Goal: Task Accomplishment & Management: Complete application form

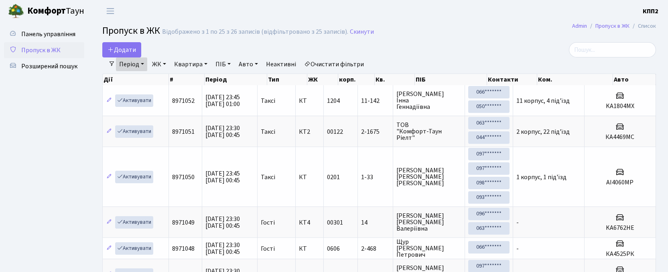
select select "25"
click at [27, 46] on span "Пропуск в ЖК" at bounding box center [40, 50] width 39 height 9
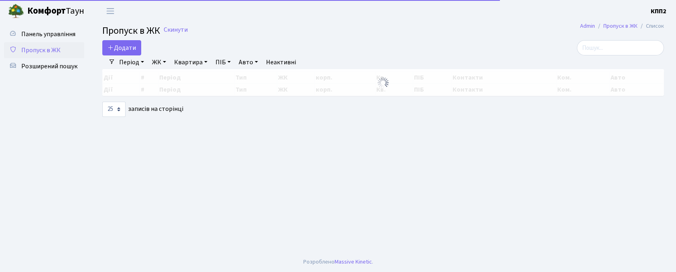
select select "25"
click at [627, 39] on main "Admin Пропуск в ЖК Список Пропуск в ЖК Скинути Додати Фільтри Період 12.09.2025…" at bounding box center [383, 136] width 586 height 229
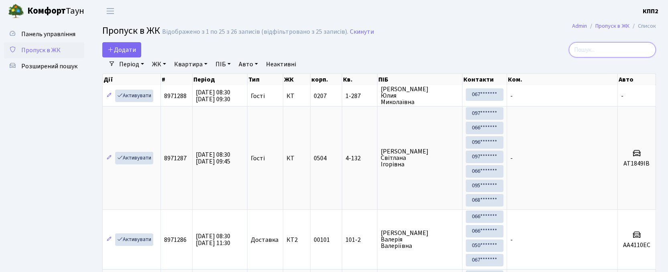
click at [607, 50] on input "search" at bounding box center [612, 49] width 87 height 15
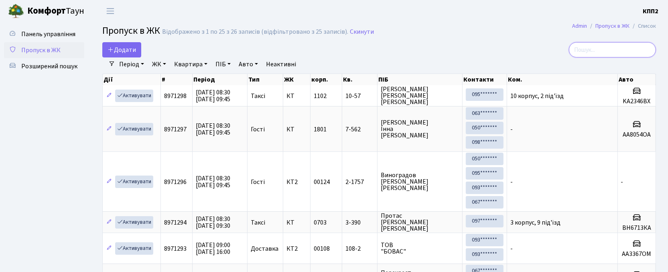
click at [584, 52] on input "search" at bounding box center [612, 49] width 87 height 15
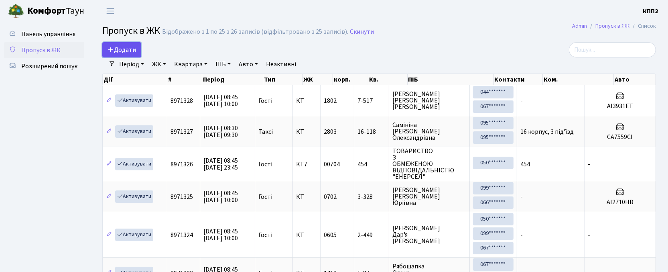
click at [128, 50] on span "Додати" at bounding box center [122, 49] width 28 height 9
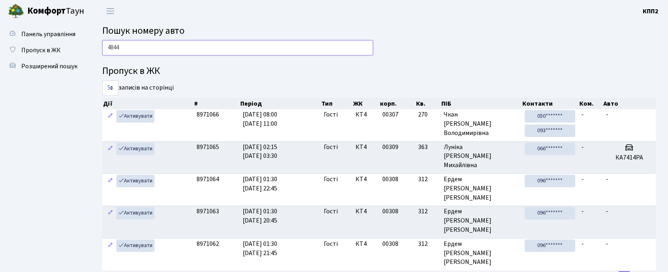
click at [181, 47] on input "4844" at bounding box center [237, 47] width 271 height 15
type input "4"
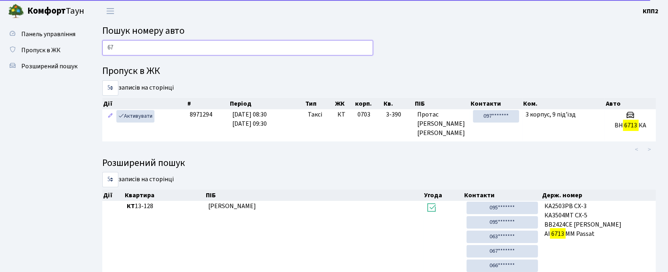
type input "6"
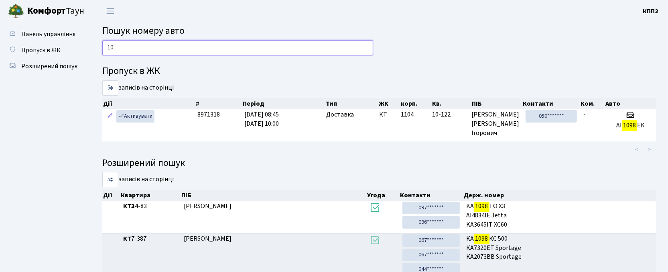
type input "1"
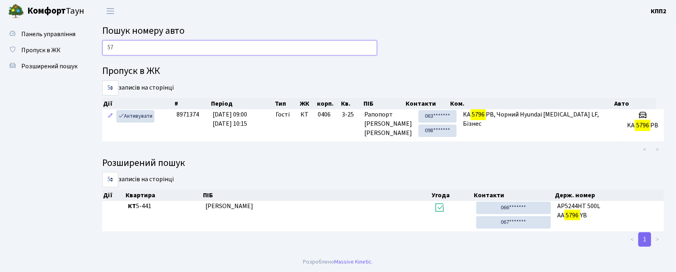
type input "5"
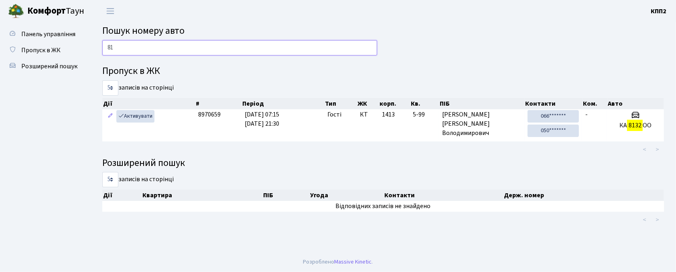
type input "8"
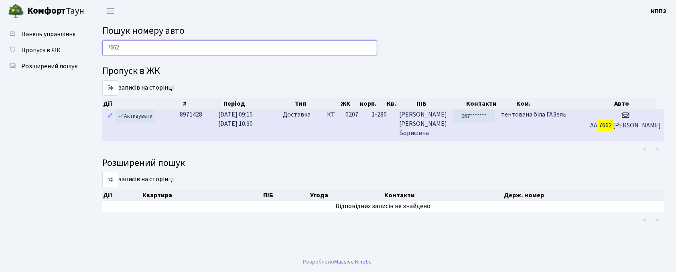
type input "7662"
click at [310, 126] on td "Доставка" at bounding box center [302, 125] width 44 height 32
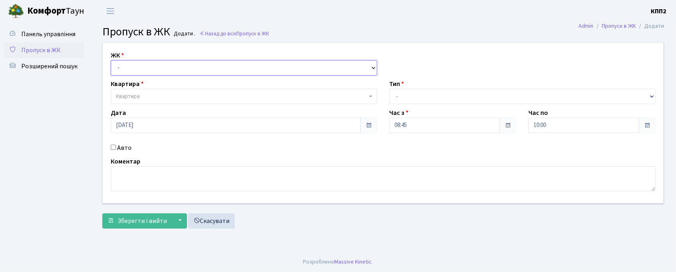
click at [158, 65] on select "- КТ, вул. Регенераторна, 4 КТ2, просп. [STREET_ADDRESS] [STREET_ADDRESS] [PERS…" at bounding box center [244, 67] width 266 height 15
select select "271"
click at [111, 60] on select "- КТ, вул. Регенераторна, 4 КТ2, просп. [STREET_ADDRESS] [STREET_ADDRESS] [PERS…" at bounding box center [244, 67] width 266 height 15
select select
click at [198, 73] on select "- КТ, вул. Регенераторна, 4 КТ2, просп. Соборності, 17 КТ3, вул. Березнева, 16 …" at bounding box center [244, 67] width 266 height 15
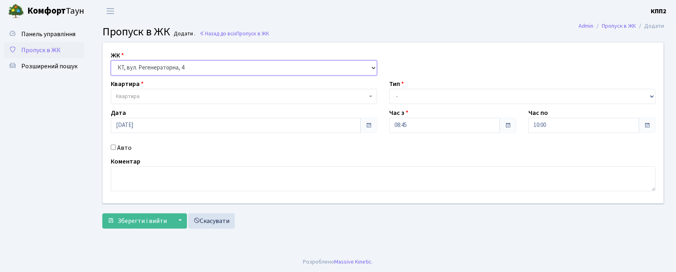
select select "302"
click at [111, 60] on select "- КТ, вул. Регенераторна, 4 КТ2, просп. Соборності, 17 КТ3, вул. Березнева, 16 …" at bounding box center [244, 67] width 266 height 15
select select
click at [128, 148] on label "Авто" at bounding box center [124, 148] width 14 height 10
click at [116, 148] on input "Авто" at bounding box center [113, 146] width 5 height 5
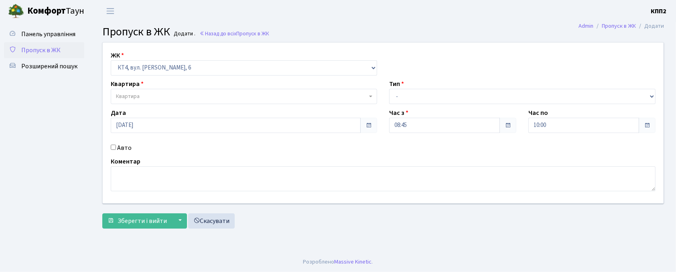
checkbox input "true"
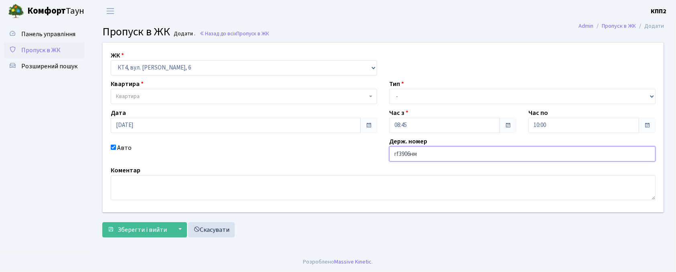
type input "rf3906нм"
click at [194, 95] on span "Квартира" at bounding box center [241, 96] width 251 height 8
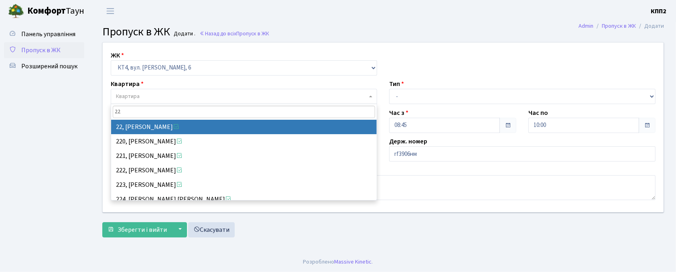
type input "22"
select select "16752"
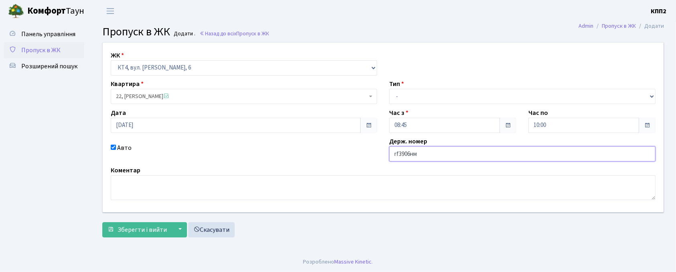
click at [399, 155] on input "rf3906нм" at bounding box center [522, 153] width 266 height 15
type input "ка3906нм"
drag, startPoint x: 413, startPoint y: 93, endPoint x: 413, endPoint y: 103, distance: 9.2
click at [413, 93] on select "- Доставка Таксі Гості Сервіс" at bounding box center [522, 96] width 266 height 15
select select "2"
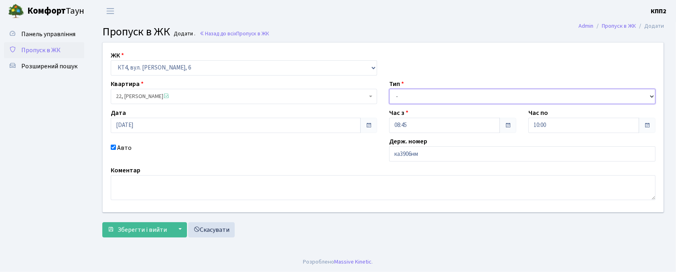
click at [389, 89] on select "- Доставка Таксі Гості Сервіс" at bounding box center [522, 96] width 266 height 15
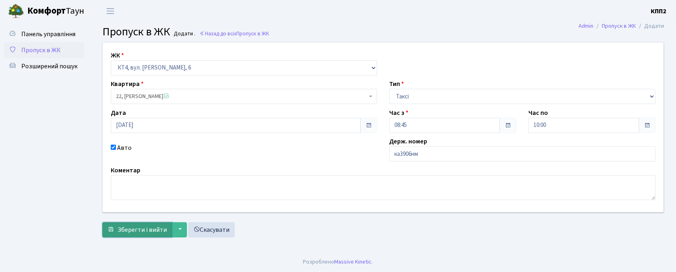
click at [128, 236] on button "Зберегти і вийти" at bounding box center [137, 229] width 70 height 15
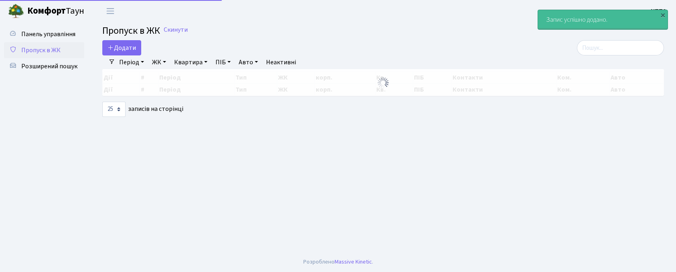
select select "25"
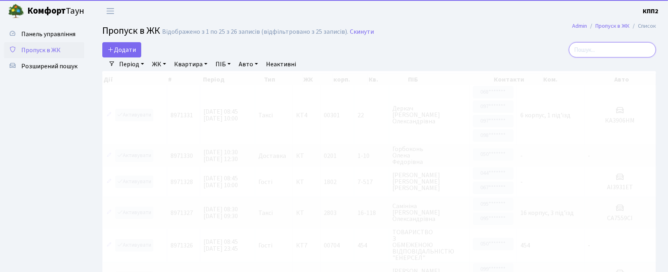
click at [610, 47] on input "search" at bounding box center [612, 49] width 87 height 15
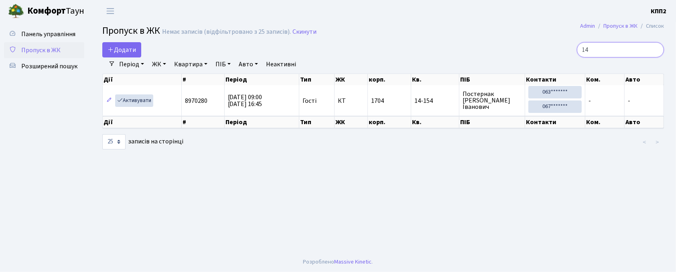
type input "1"
type input "2"
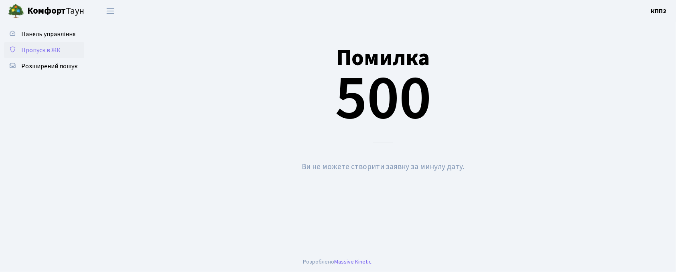
click at [55, 44] on link "Пропуск в ЖК" at bounding box center [44, 50] width 80 height 16
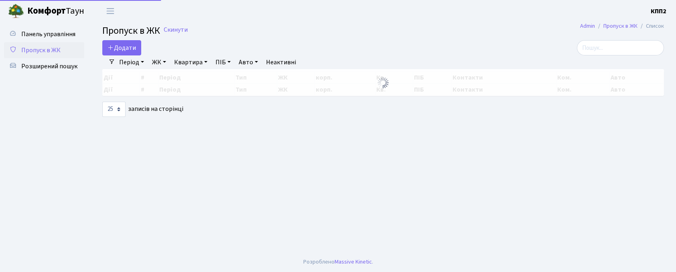
select select "25"
drag, startPoint x: 647, startPoint y: 47, endPoint x: 644, endPoint y: 50, distance: 4.3
click at [647, 48] on input "search" at bounding box center [620, 47] width 87 height 15
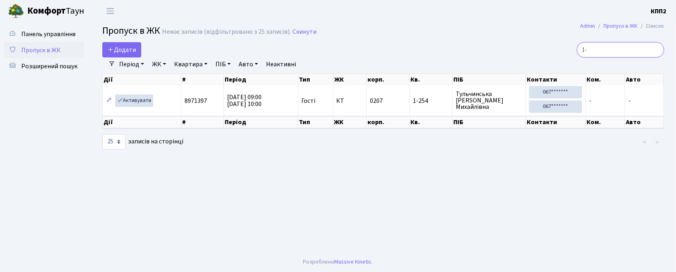
type input "1"
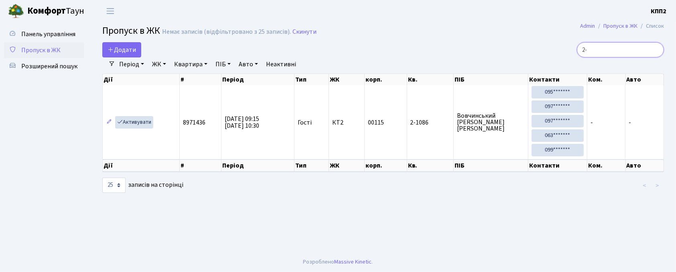
type input "2"
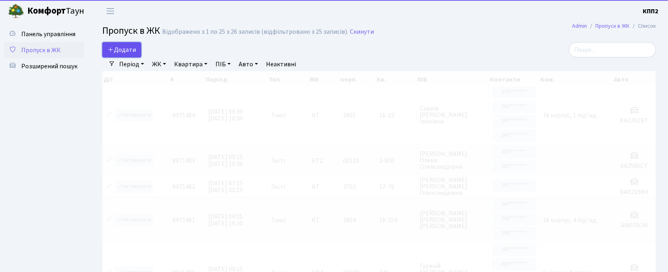
click at [137, 52] on link "Додати" at bounding box center [121, 49] width 39 height 15
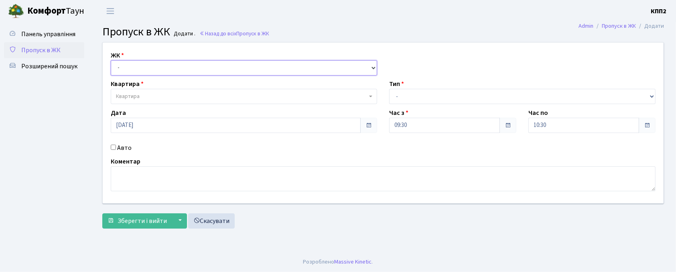
click at [154, 64] on select "- КТ, вул. Регенераторна, 4 КТ2, просп. [STREET_ADDRESS] [STREET_ADDRESS] [PERS…" at bounding box center [244, 67] width 266 height 15
select select "271"
click at [111, 60] on select "- КТ, вул. Регенераторна, 4 КТ2, просп. [STREET_ADDRESS] [STREET_ADDRESS] [PERS…" at bounding box center [244, 67] width 266 height 15
select select
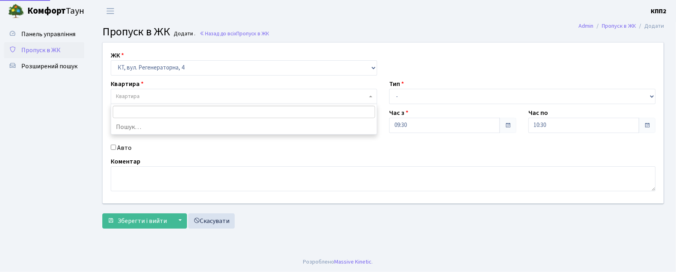
click at [177, 98] on span "Квартира" at bounding box center [241, 96] width 251 height 8
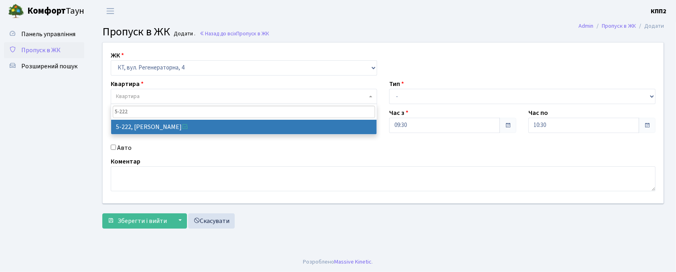
type input "5-222"
select select "2300"
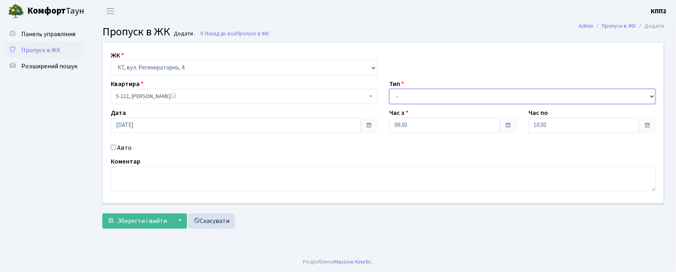
click at [439, 97] on select "- Доставка Таксі Гості Сервіс" at bounding box center [522, 96] width 266 height 15
select select "3"
click at [389, 89] on select "- Доставка Таксі Гості Сервіс" at bounding box center [522, 96] width 266 height 15
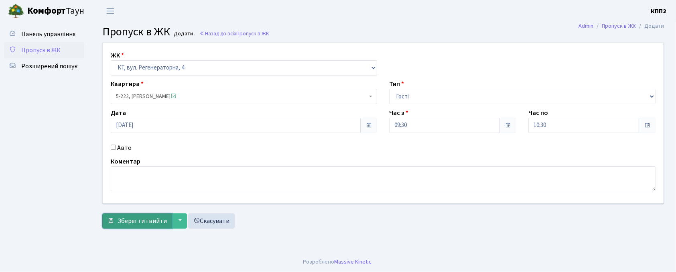
click at [124, 216] on span "Зберегти і вийти" at bounding box center [142, 220] width 49 height 9
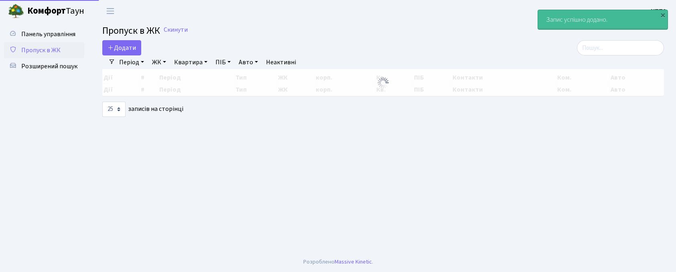
select select "25"
click at [608, 53] on input "search" at bounding box center [620, 47] width 87 height 15
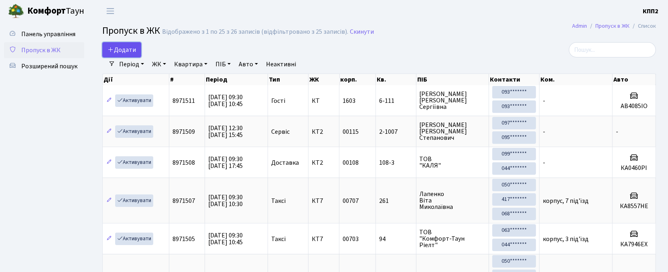
click at [122, 47] on span "Додати" at bounding box center [122, 49] width 28 height 9
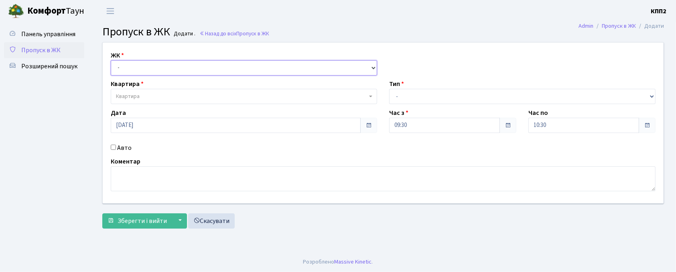
drag, startPoint x: 0, startPoint y: 0, endPoint x: 135, endPoint y: 67, distance: 151.1
click at [132, 61] on select "- КТ, вул. Регенераторна, 4 КТ2, просп. [STREET_ADDRESS] [STREET_ADDRESS] [PERS…" at bounding box center [244, 67] width 266 height 15
select select "302"
click at [111, 60] on select "- КТ, вул. Регенераторна, 4 КТ2, просп. [STREET_ADDRESS] [STREET_ADDRESS] [PERS…" at bounding box center [244, 67] width 266 height 15
select select
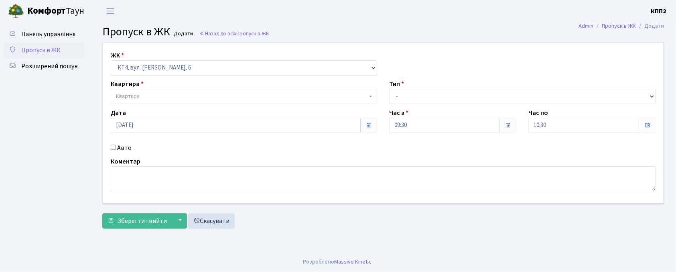
click at [164, 76] on div "ЖК - КТ, вул. Регенераторна, 4 КТ2, просп. [STREET_ADDRESS] [STREET_ADDRESS] [P…" at bounding box center [383, 123] width 573 height 160
click at [163, 74] on select "- КТ, вул. Регенераторна, 4 КТ2, просп. Соборності, 17 КТ3, вул. Березнева, 16 …" at bounding box center [244, 67] width 266 height 15
select select "271"
click at [111, 60] on select "- КТ, вул. Регенераторна, 4 КТ2, просп. Соборності, 17 КТ3, вул. Березнева, 16 …" at bounding box center [244, 67] width 266 height 15
select select
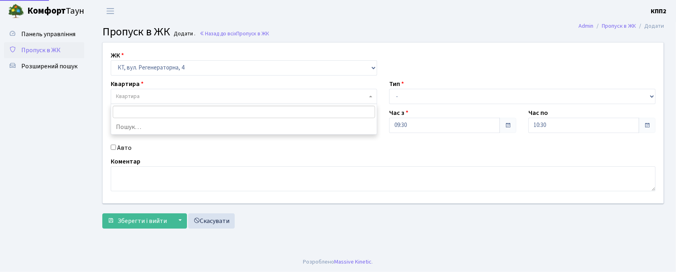
click at [173, 96] on span "Квартира" at bounding box center [241, 96] width 251 height 8
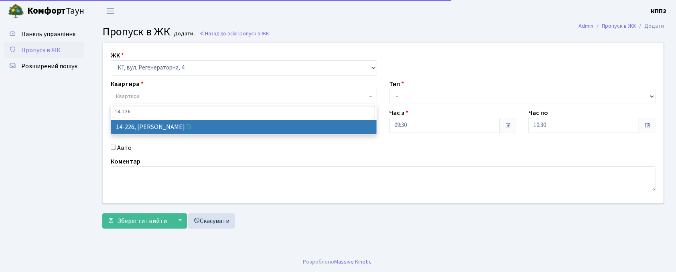
type input "14-226"
select select "7603"
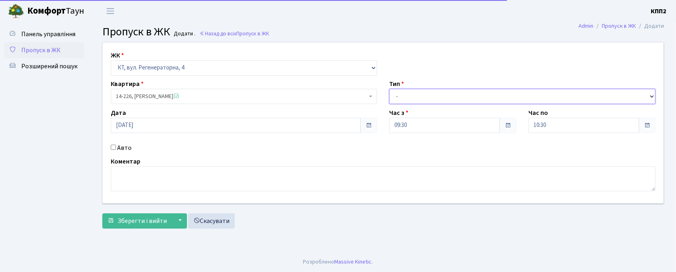
click at [428, 96] on select "- Доставка Таксі Гості Сервіс" at bounding box center [522, 96] width 266 height 15
select select "3"
click at [389, 89] on select "- Доставка Таксі Гості Сервіс" at bounding box center [522, 96] width 266 height 15
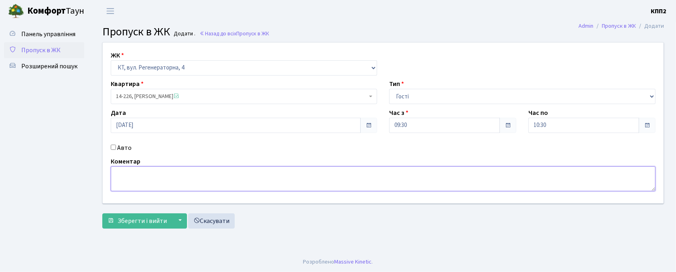
click at [143, 184] on textarea at bounding box center [383, 178] width 545 height 25
type textarea "ВСІХХ"
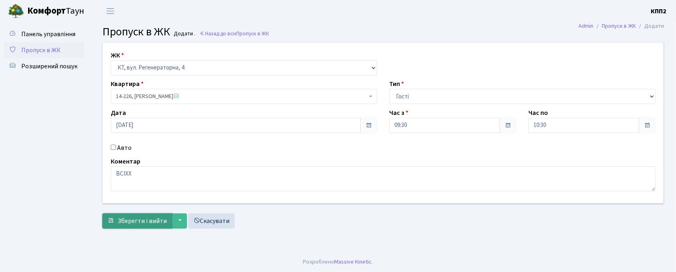
click at [149, 219] on span "Зберегти і вийти" at bounding box center [142, 220] width 49 height 9
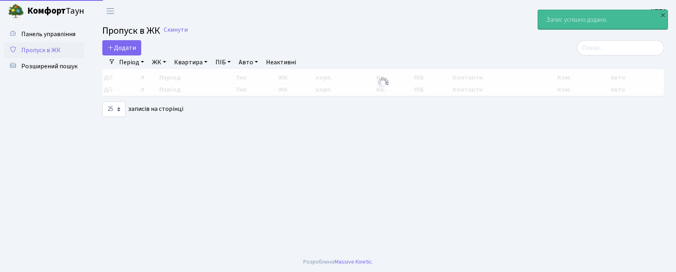
select select "25"
click at [631, 63] on div "Період [DATE] - [DATE] ЖК - КТ, вул. Регенераторна, 4 КТ2, просп. [STREET_ADDRE…" at bounding box center [386, 62] width 542 height 14
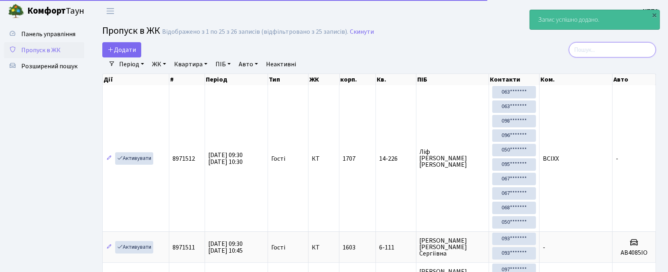
click at [624, 53] on input "search" at bounding box center [612, 49] width 87 height 15
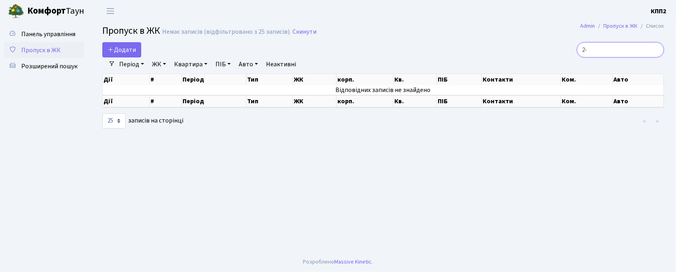
type input "2"
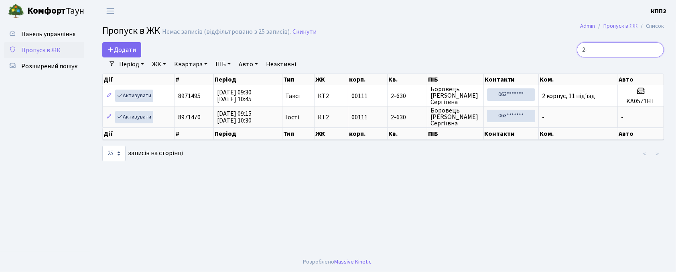
type input "2"
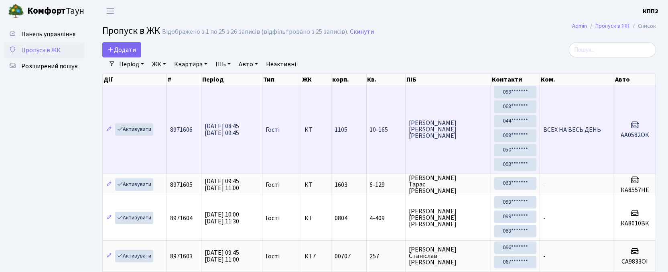
click at [441, 136] on span "Андрійчук Микола Олексійович" at bounding box center [448, 129] width 79 height 19
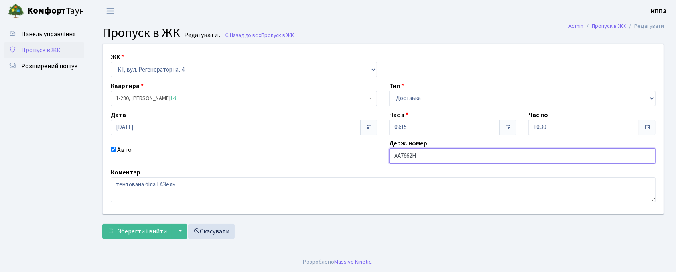
click at [428, 159] on input "АА7662Н" at bounding box center [522, 155] width 266 height 15
type input "АА7662НТ"
click at [155, 237] on button "Зберегти і вийти" at bounding box center [137, 230] width 70 height 15
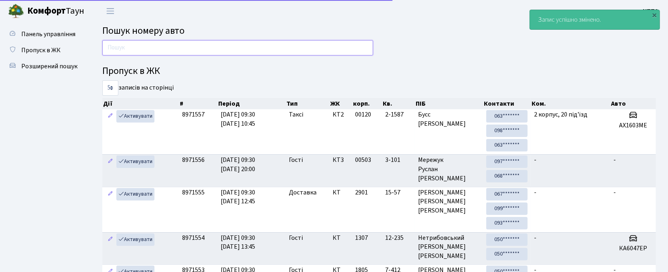
drag, startPoint x: 198, startPoint y: 48, endPoint x: 213, endPoint y: 36, distance: 19.1
click at [198, 48] on input "text" at bounding box center [237, 47] width 271 height 15
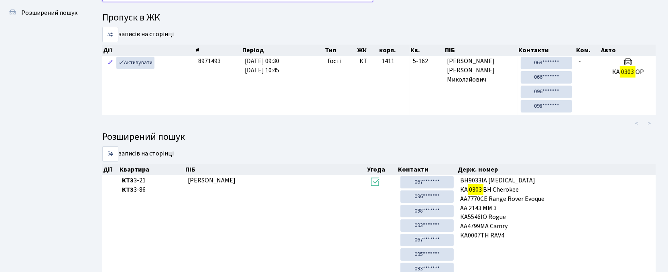
scroll to position [43, 0]
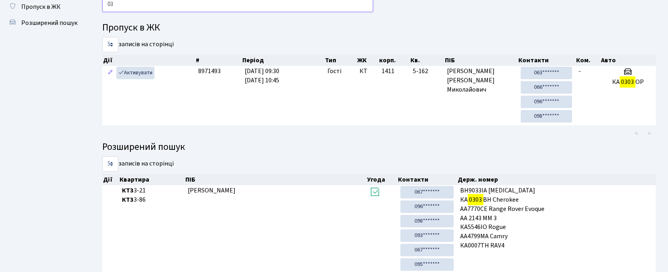
type input "0"
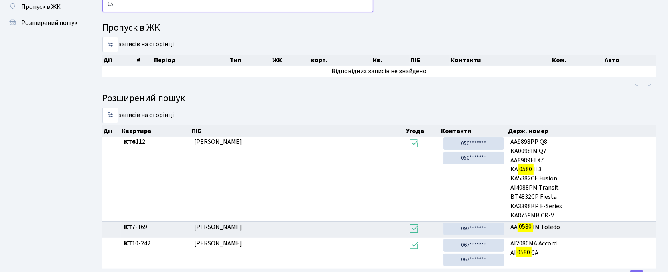
type input "0"
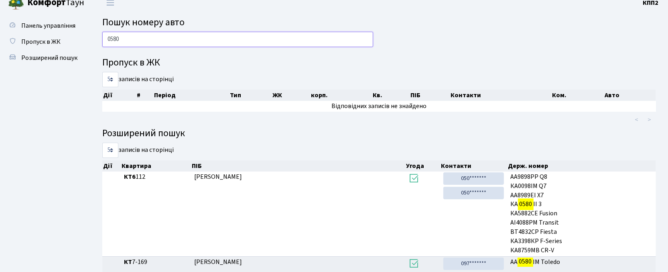
scroll to position [0, 0]
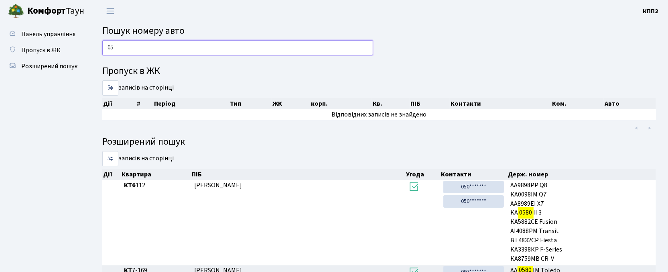
type input "0"
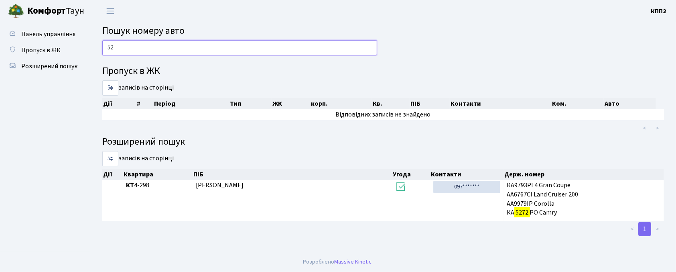
type input "5"
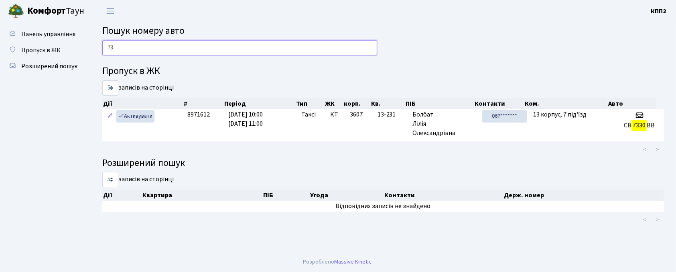
type input "7"
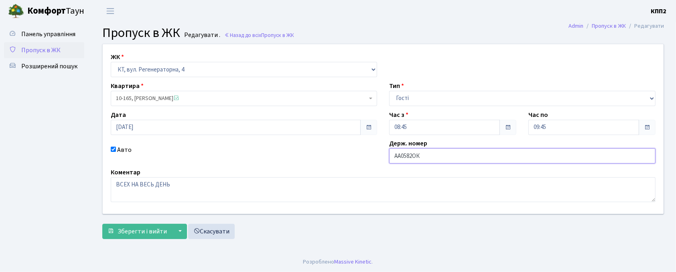
click at [412, 159] on input "АА0582ОК" at bounding box center [522, 155] width 266 height 15
type input "АА0580ОК"
click at [111, 229] on span "submit" at bounding box center [111, 230] width 6 height 6
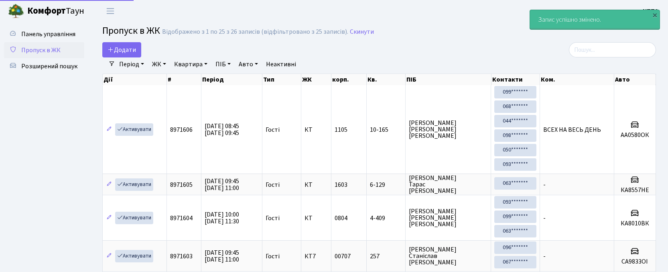
select select "25"
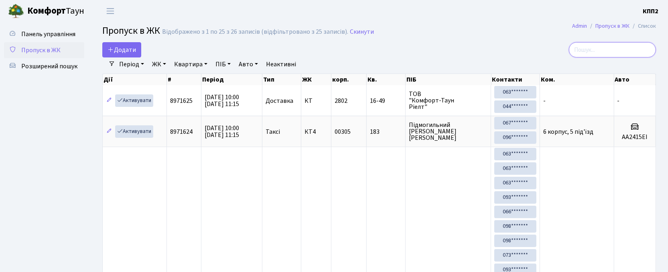
click at [601, 44] on input "search" at bounding box center [612, 49] width 87 height 15
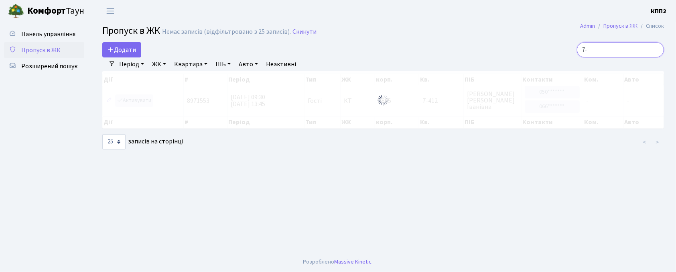
type input "7"
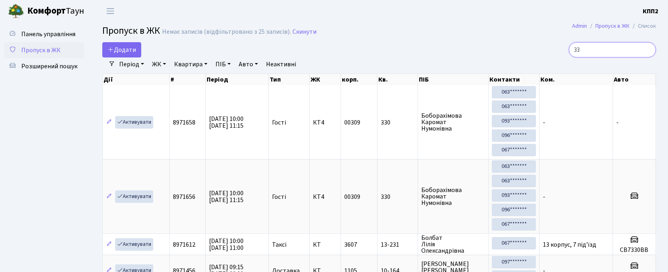
type input "3"
